Goal: Transaction & Acquisition: Obtain resource

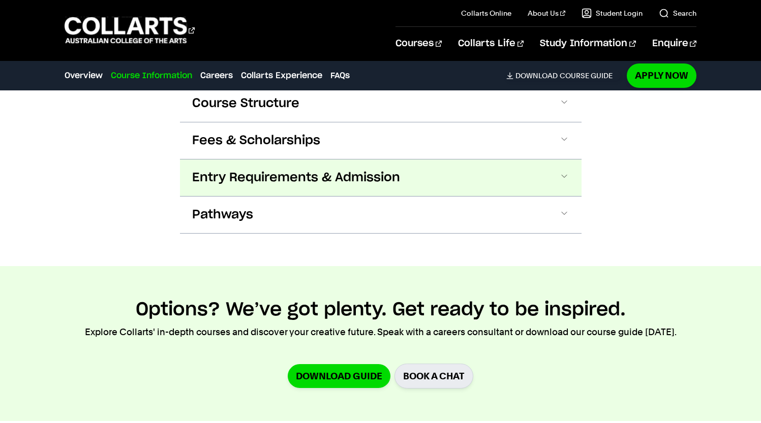
click at [578, 163] on button "Entry Requirements & Admission" at bounding box center [381, 178] width 402 height 37
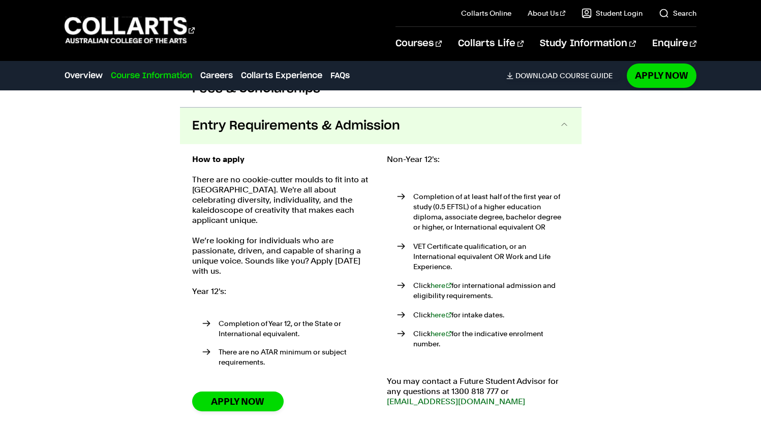
scroll to position [1273, 0]
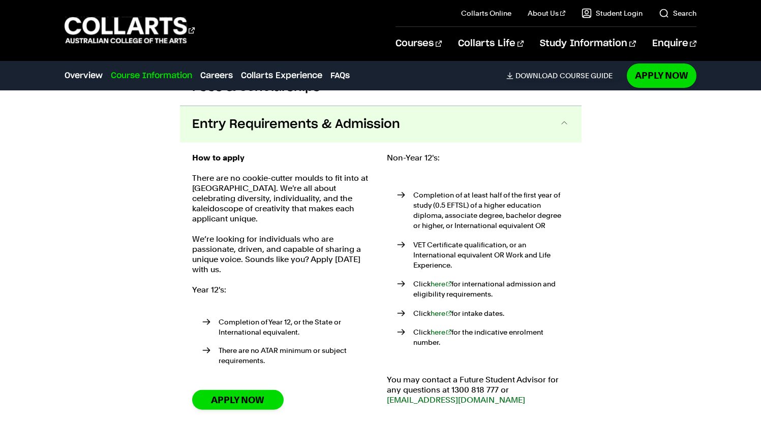
click at [568, 118] on span at bounding box center [564, 124] width 10 height 13
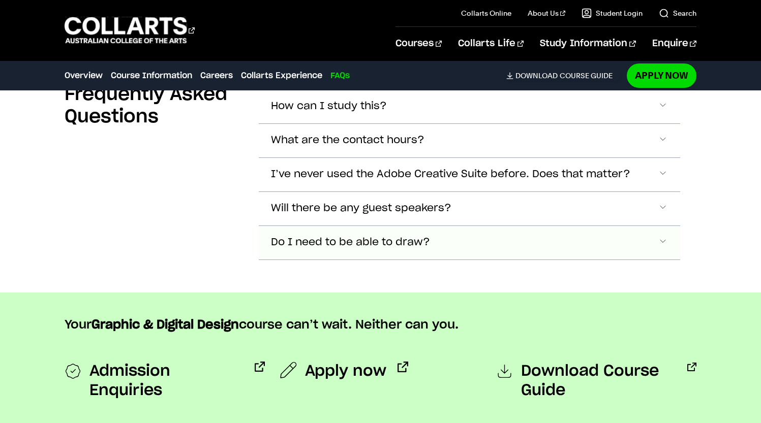
scroll to position [3169, 0]
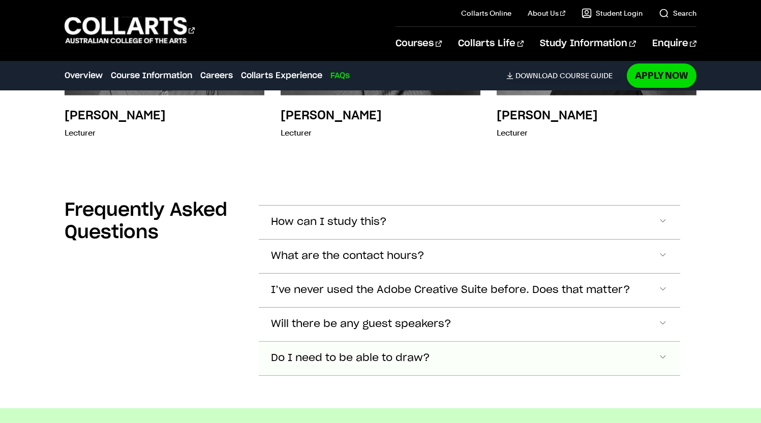
click at [443, 239] on button "Do I need to be able to draw?" at bounding box center [469, 223] width 421 height 34
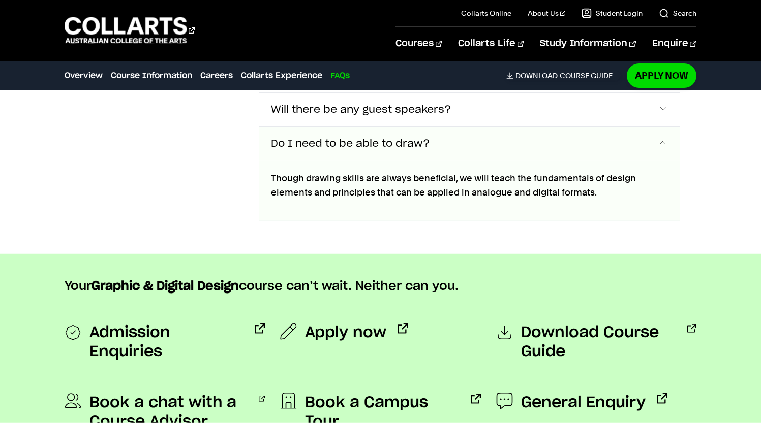
scroll to position [3384, 0]
click at [441, 127] on button "Do I need to be able to draw?" at bounding box center [469, 144] width 421 height 34
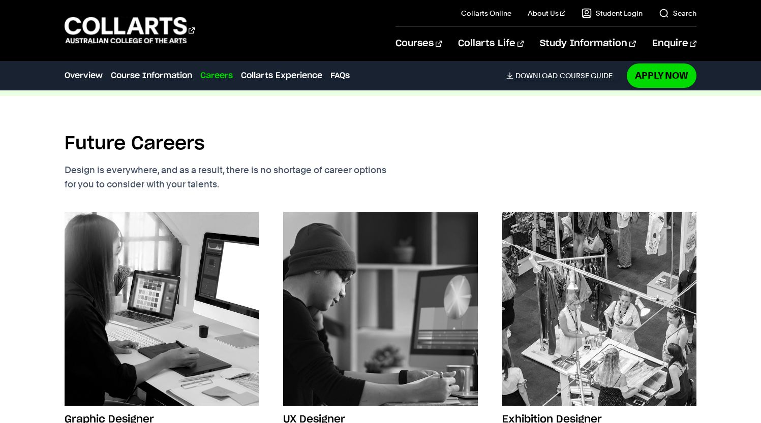
scroll to position [1724, 0]
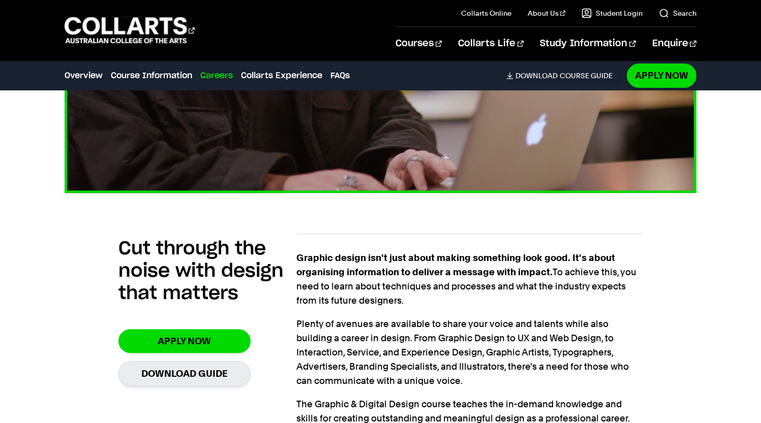
drag, startPoint x: 275, startPoint y: 263, endPoint x: 273, endPoint y: 158, distance: 105.2
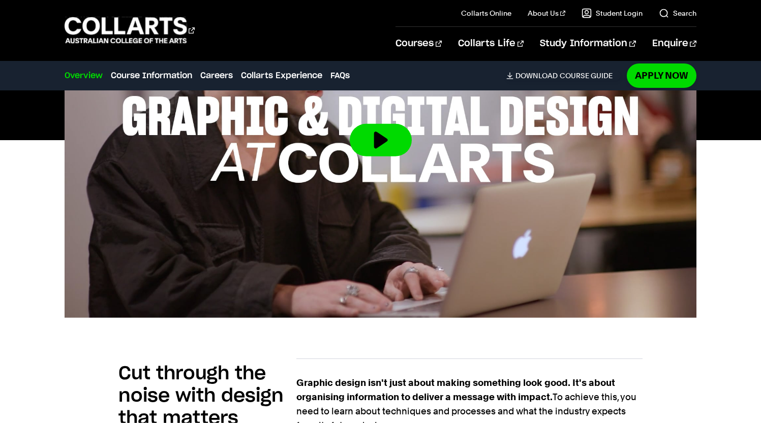
scroll to position [632, 0]
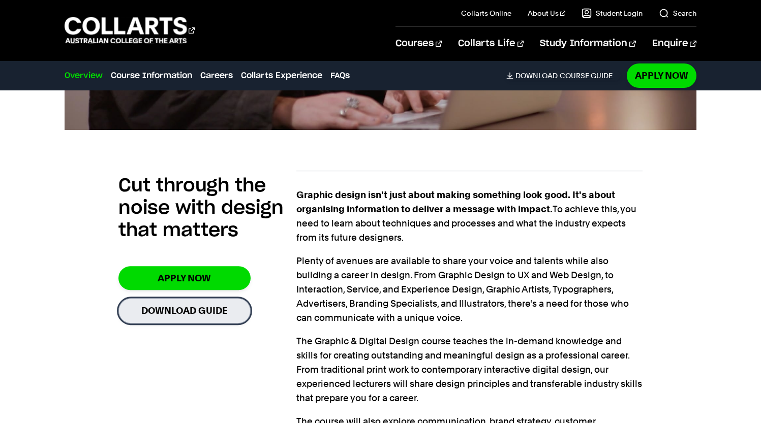
click at [220, 316] on link "Download Guide" at bounding box center [184, 310] width 132 height 25
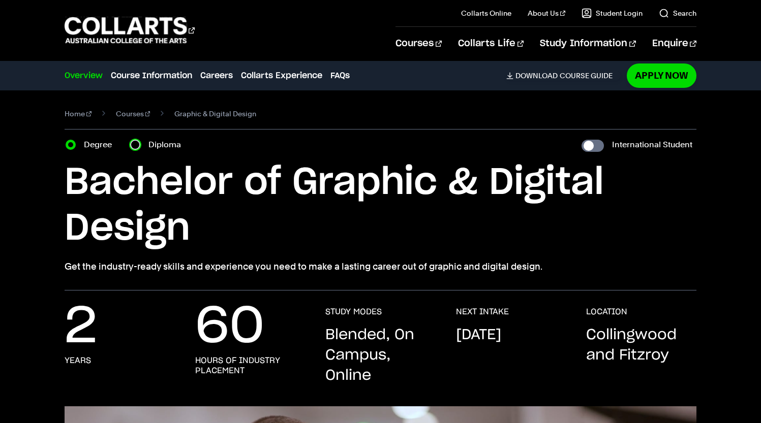
click at [135, 144] on input "Diploma" at bounding box center [135, 145] width 10 height 10
radio input "true"
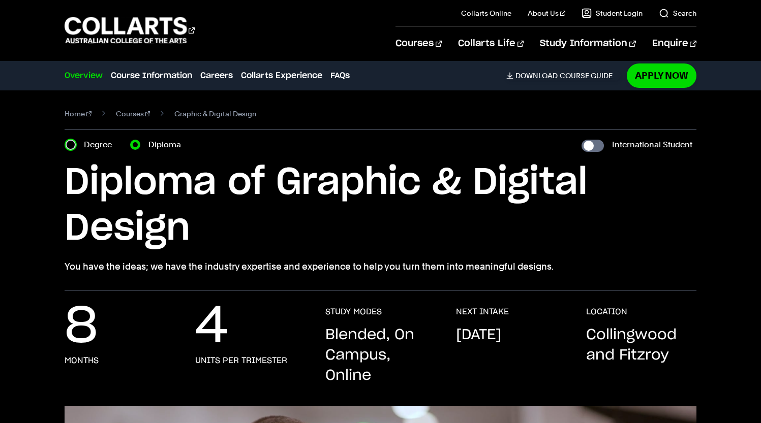
click at [71, 140] on input "Degree" at bounding box center [71, 145] width 10 height 10
radio input "true"
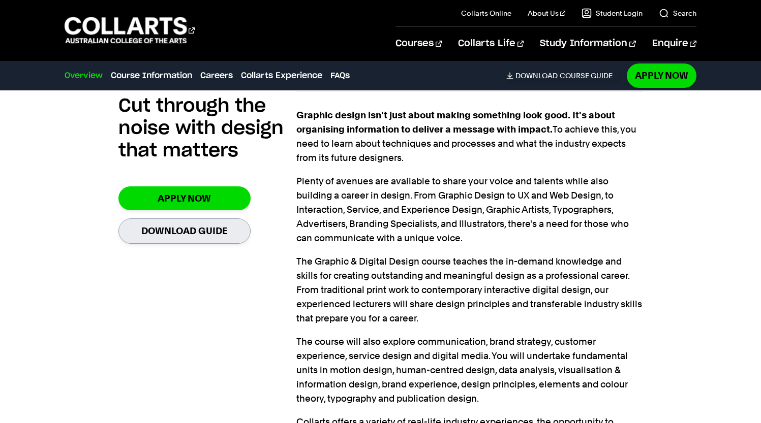
scroll to position [712, 0]
click at [214, 235] on link "Download Guide" at bounding box center [184, 230] width 132 height 25
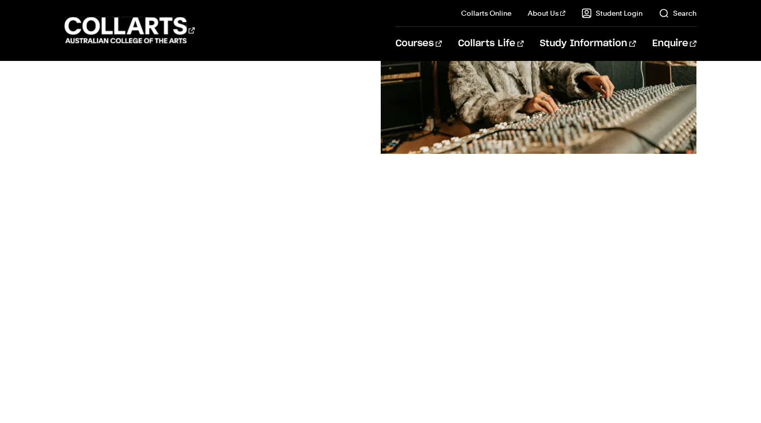
scroll to position [252, 0]
